Goal: Task Accomplishment & Management: Manage account settings

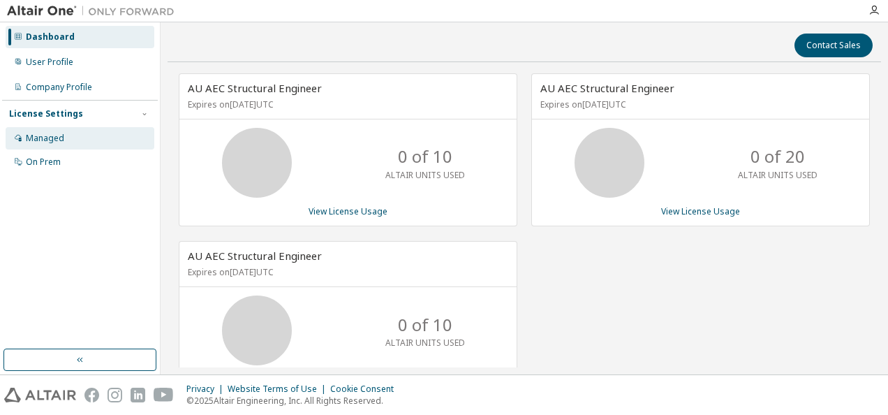
click at [65, 142] on div "Managed" at bounding box center [80, 138] width 149 height 22
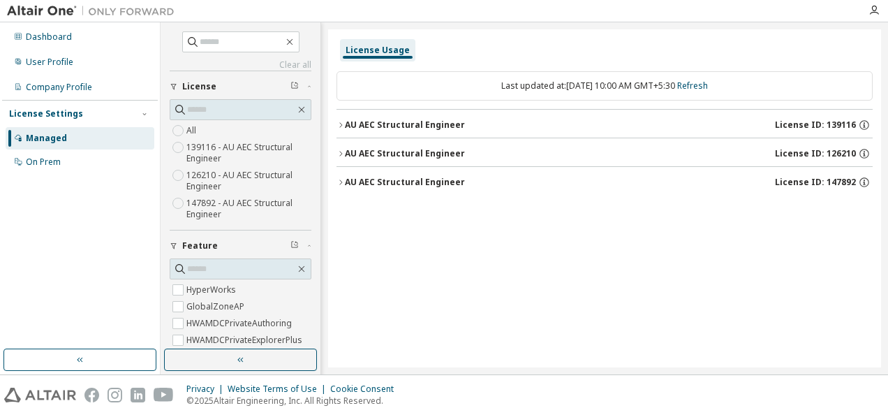
click at [342, 149] on icon "button" at bounding box center [340, 153] width 8 height 8
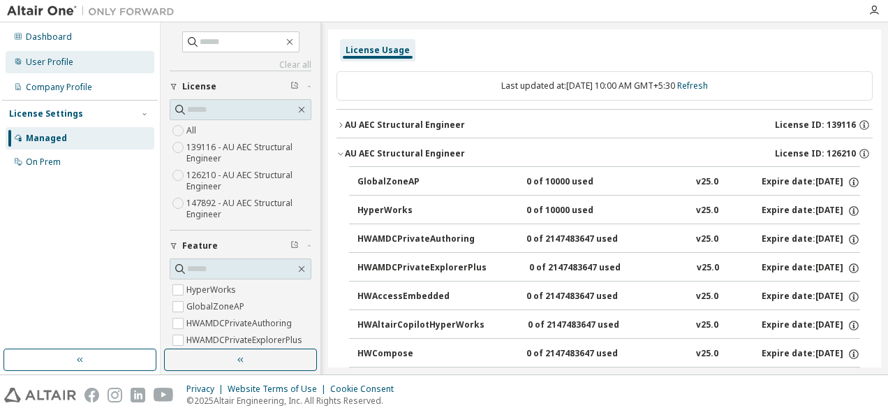
click at [89, 60] on div "User Profile" at bounding box center [80, 62] width 149 height 22
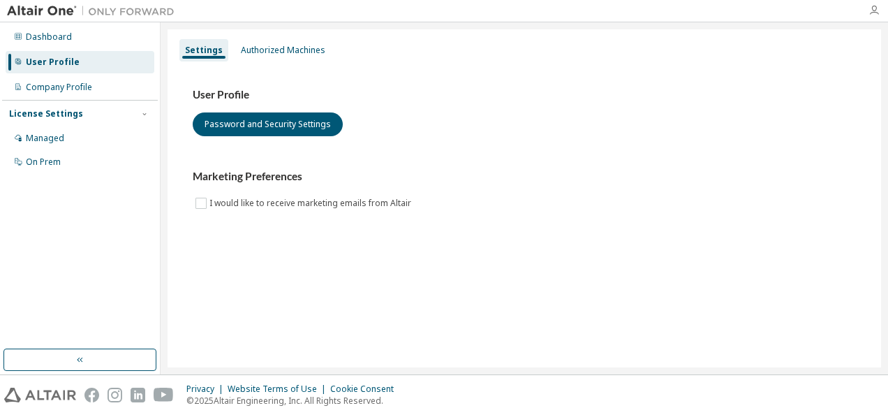
click at [879, 10] on icon "button" at bounding box center [873, 10] width 11 height 11
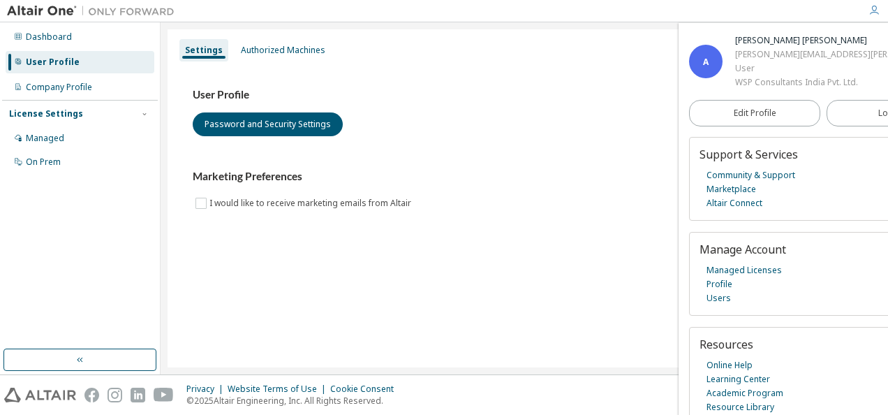
click at [554, 145] on div "User Profile Password and Security Settings Marketing Preferences I would like …" at bounding box center [524, 150] width 663 height 124
click at [79, 42] on div "Dashboard" at bounding box center [80, 37] width 149 height 22
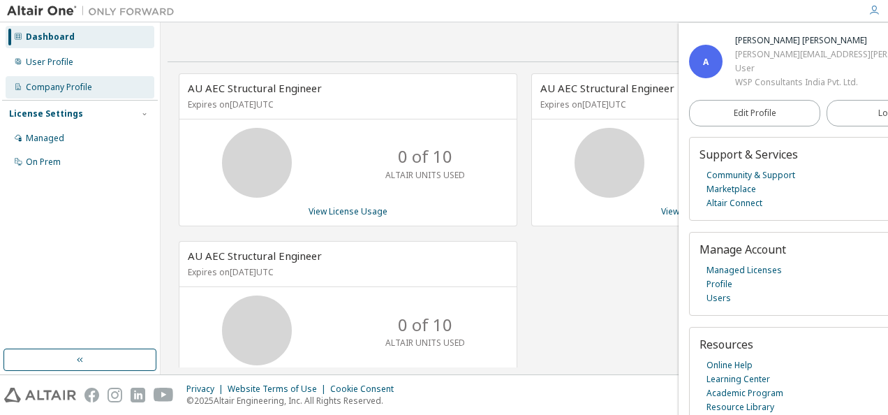
click at [80, 91] on div "Company Profile" at bounding box center [59, 87] width 66 height 11
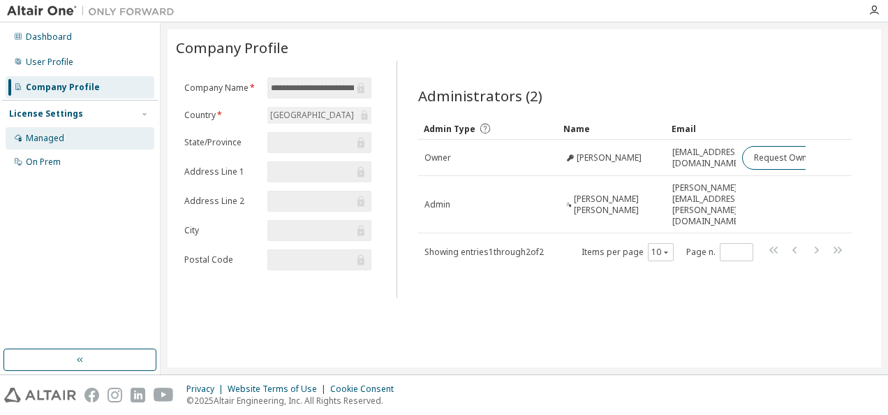
click at [105, 140] on div "Managed" at bounding box center [80, 138] width 149 height 22
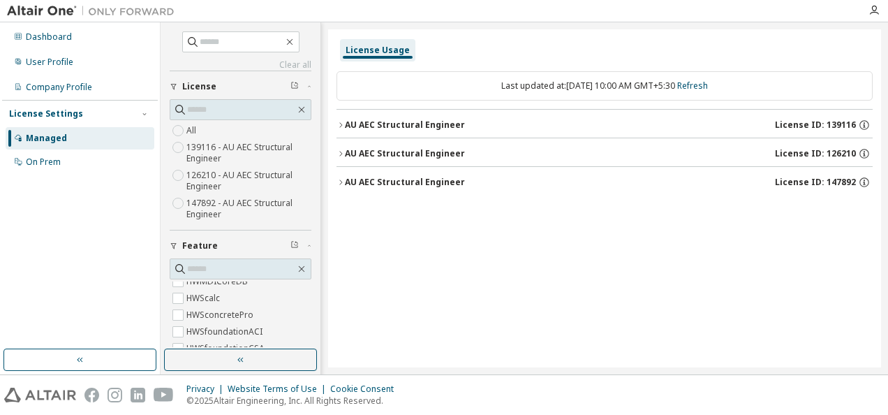
scroll to position [805, 0]
click at [439, 151] on div "AU AEC Structural Engineer" at bounding box center [405, 153] width 120 height 11
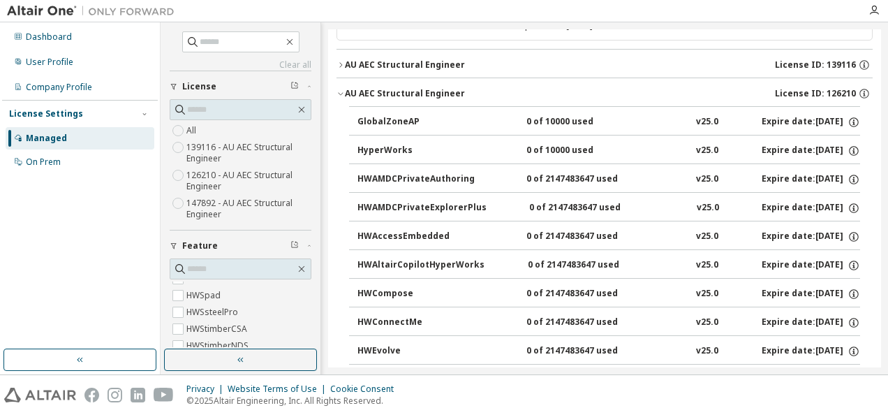
scroll to position [0, 0]
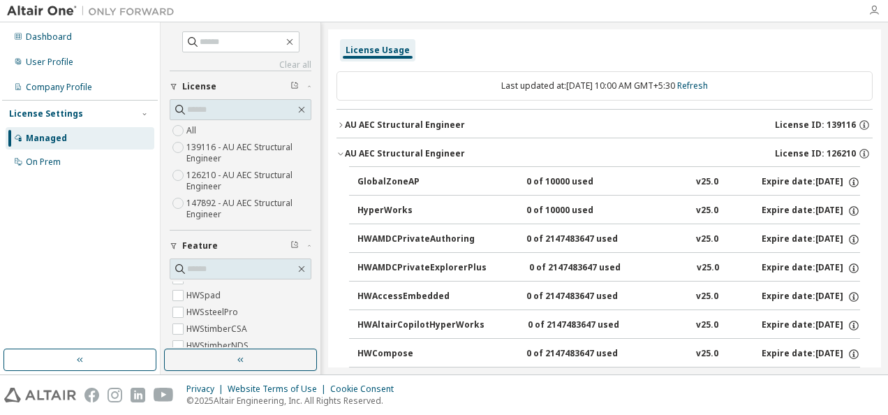
click at [876, 9] on icon "button" at bounding box center [873, 10] width 11 height 11
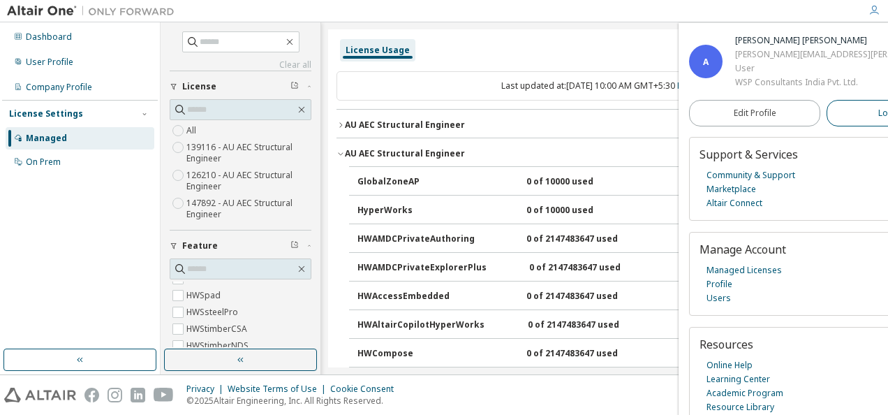
click at [878, 115] on span "Logout" at bounding box center [892, 113] width 29 height 14
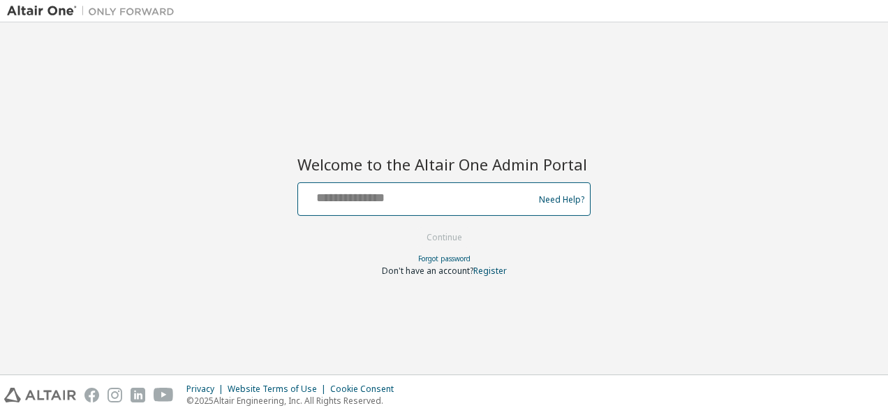
click at [375, 202] on input "text" at bounding box center [418, 196] width 228 height 20
type input "**********"
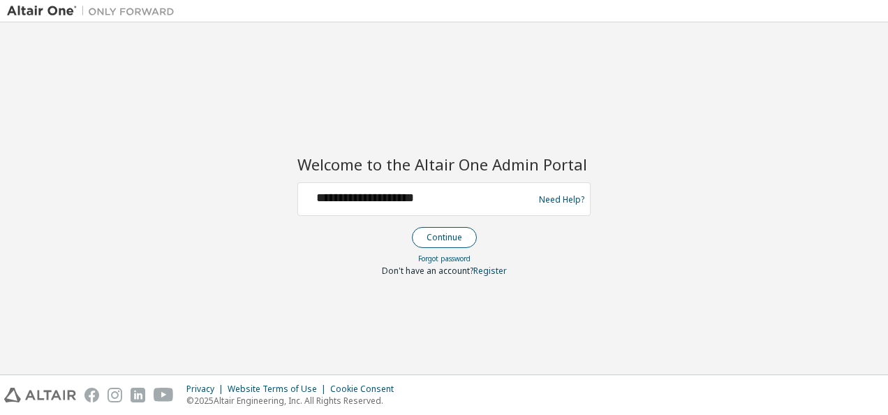
click at [454, 242] on button "Continue" at bounding box center [444, 237] width 65 height 21
